Goal: Communication & Community: Participate in discussion

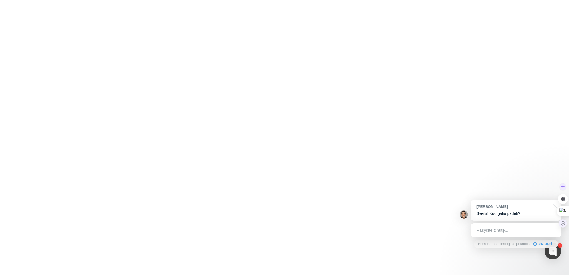
click at [565, 224] on icon at bounding box center [563, 223] width 5 height 5
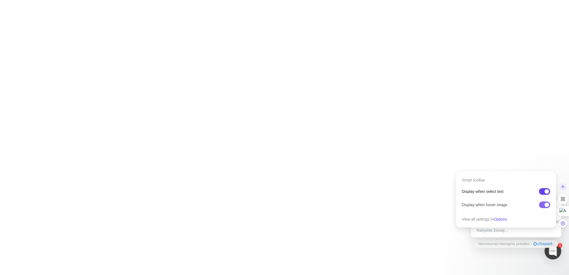
click at [541, 204] on div at bounding box center [544, 205] width 11 height 7
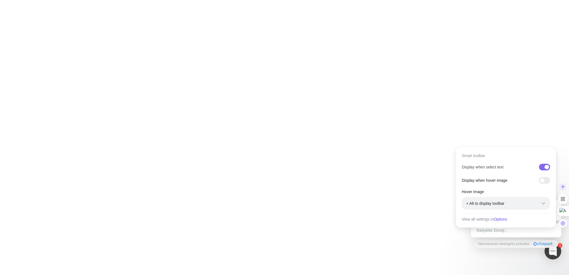
click at [542, 167] on div at bounding box center [544, 167] width 11 height 7
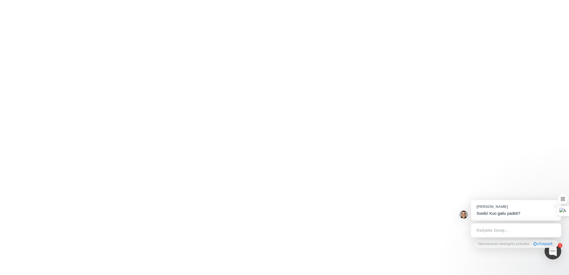
click at [399, 190] on div at bounding box center [284, 137] width 569 height 275
click at [563, 225] on icon at bounding box center [563, 224] width 4 height 4
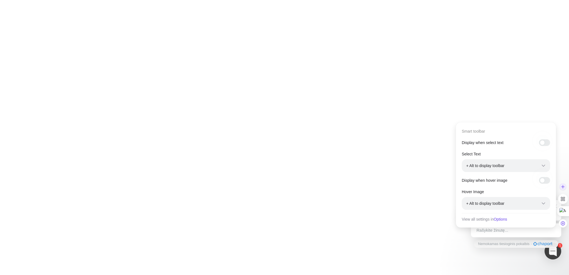
click at [505, 222] on span "Options" at bounding box center [500, 219] width 13 height 4
click at [510, 204] on div "+ Alt to display toolbar" at bounding box center [502, 204] width 72 height 6
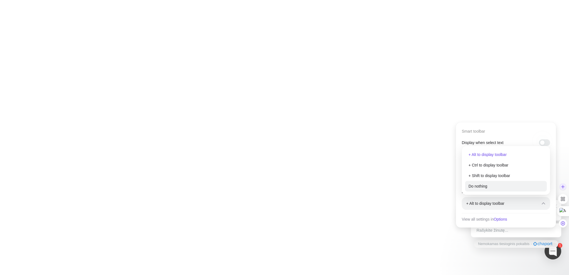
click at [488, 187] on div "Do nothing" at bounding box center [506, 186] width 82 height 11
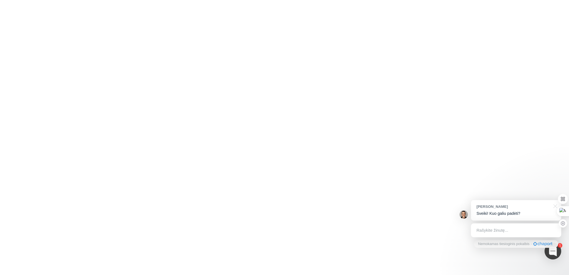
click at [509, 232] on div "Rašykite žinutę..." at bounding box center [516, 231] width 90 height 14
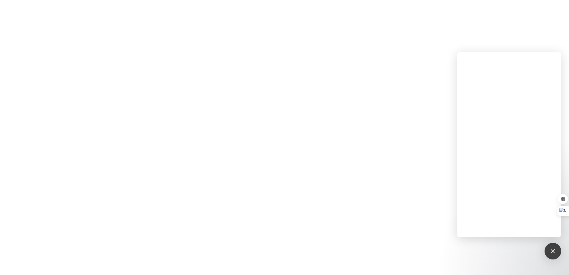
click at [392, 172] on div at bounding box center [284, 137] width 569 height 275
